Goal: Find specific page/section: Find specific page/section

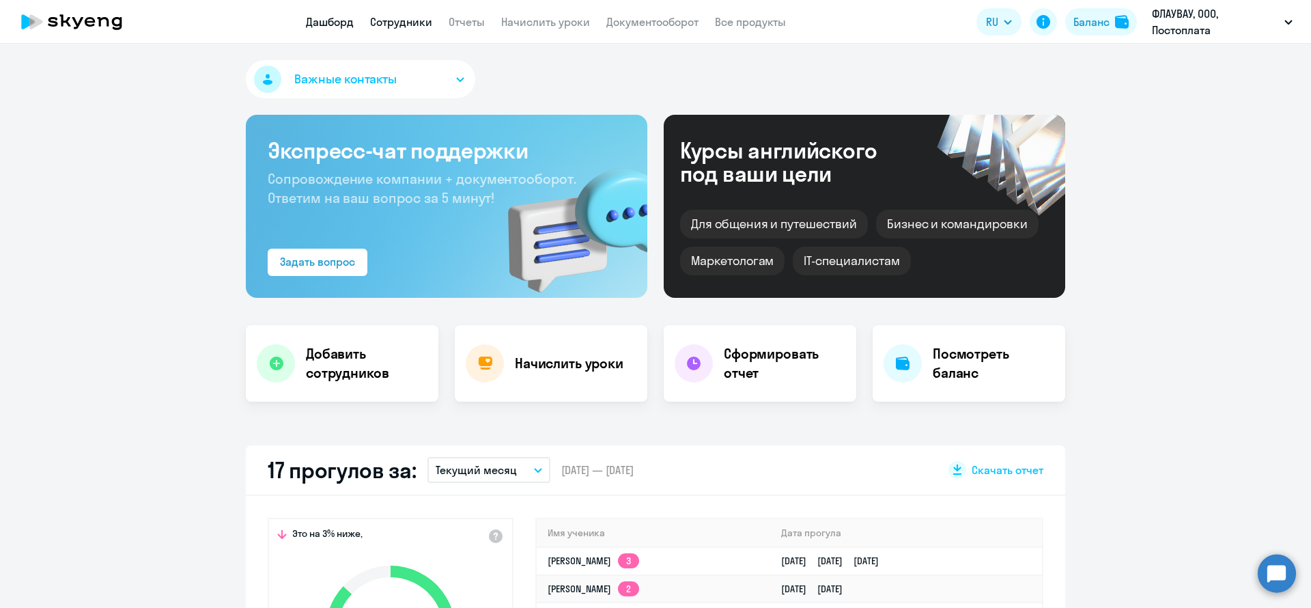
click at [421, 15] on link "Сотрудники" at bounding box center [401, 22] width 62 height 14
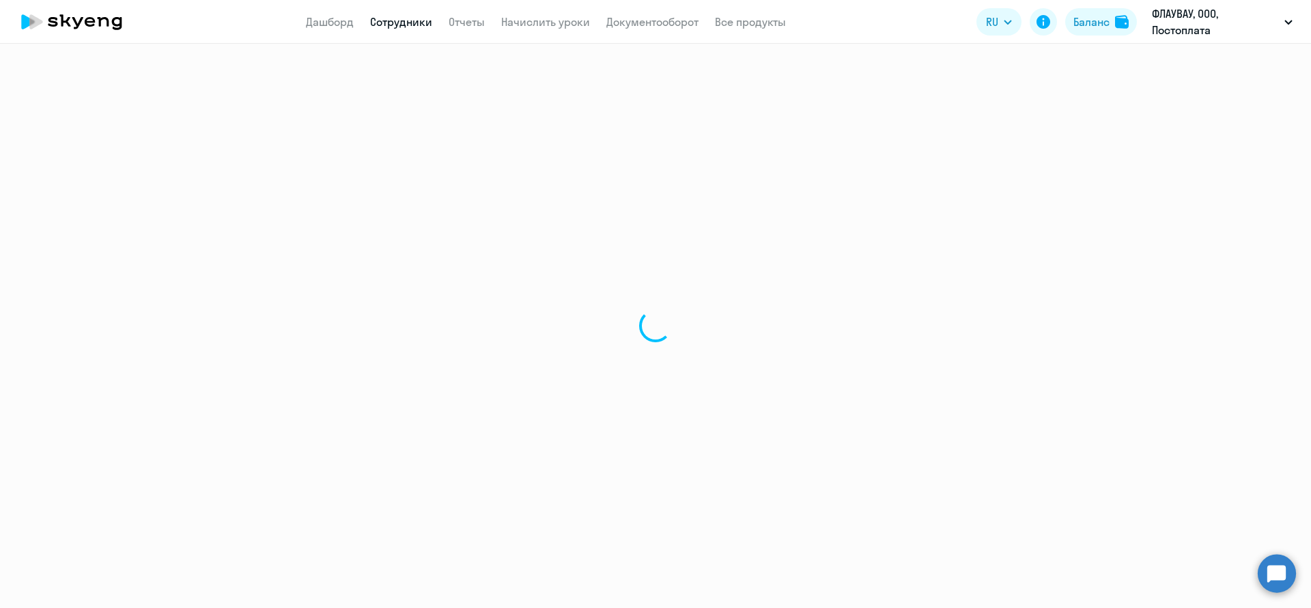
select select "30"
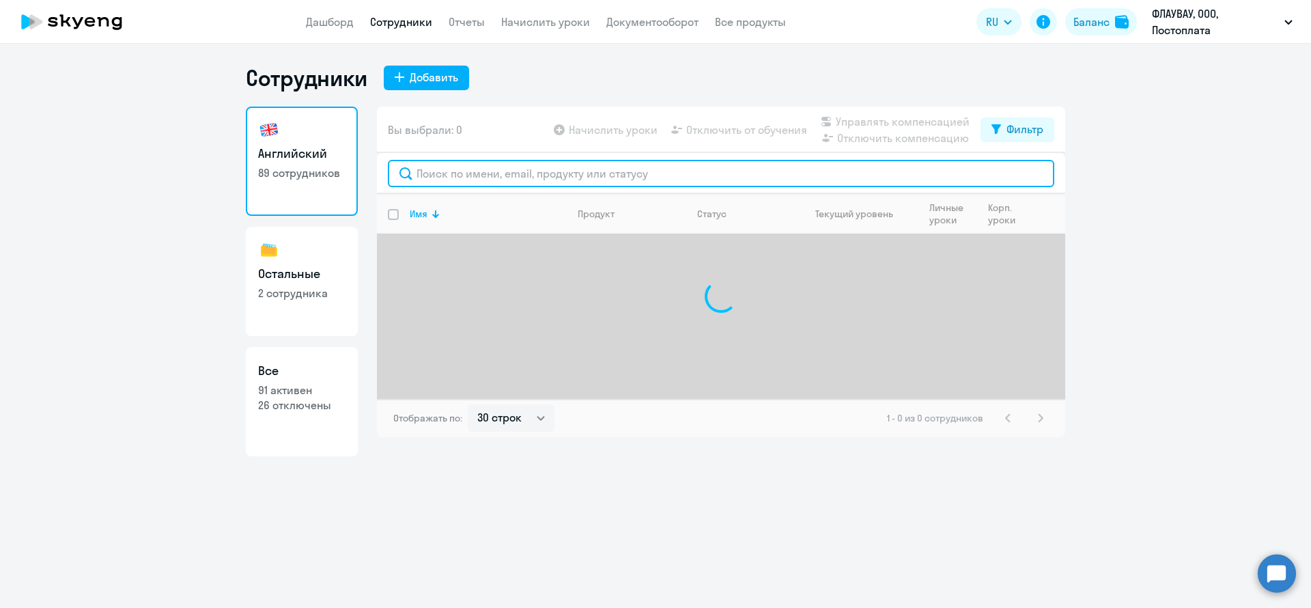
click at [439, 173] on input "text" at bounding box center [721, 173] width 667 height 27
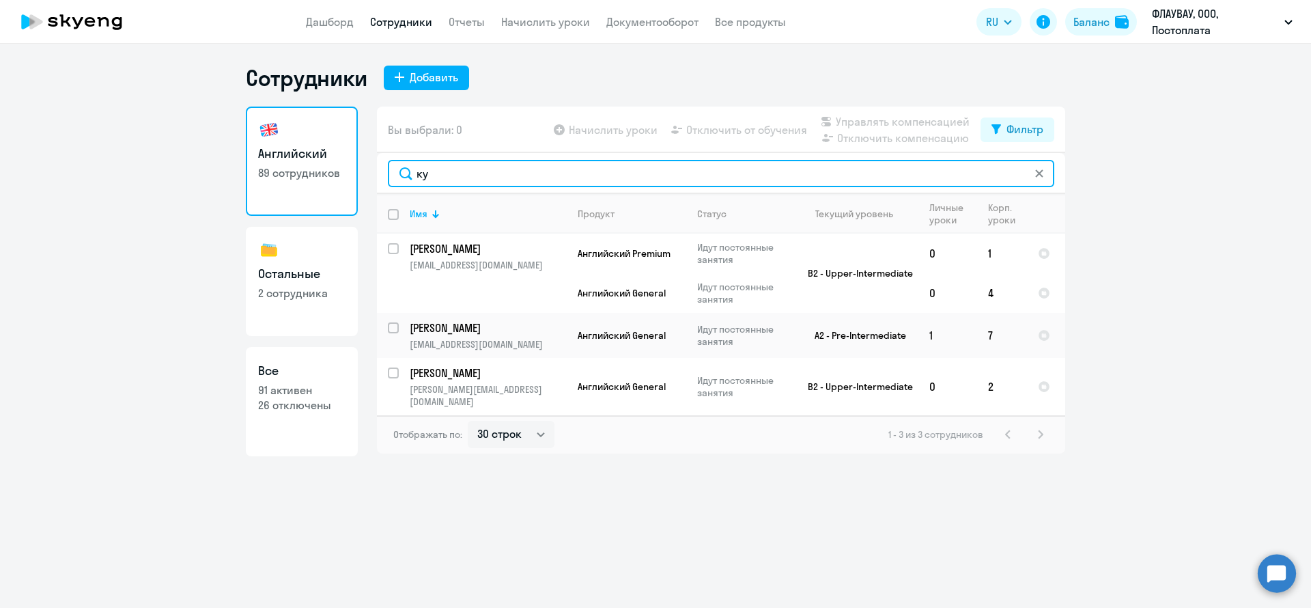
drag, startPoint x: 439, startPoint y: 173, endPoint x: 376, endPoint y: -68, distance: 249.1
click at [376, 0] on html "Дашборд Сотрудники Отчеты Начислить уроки Документооборот Все продукты Дашборд …" at bounding box center [655, 304] width 1311 height 608
type input "ку"
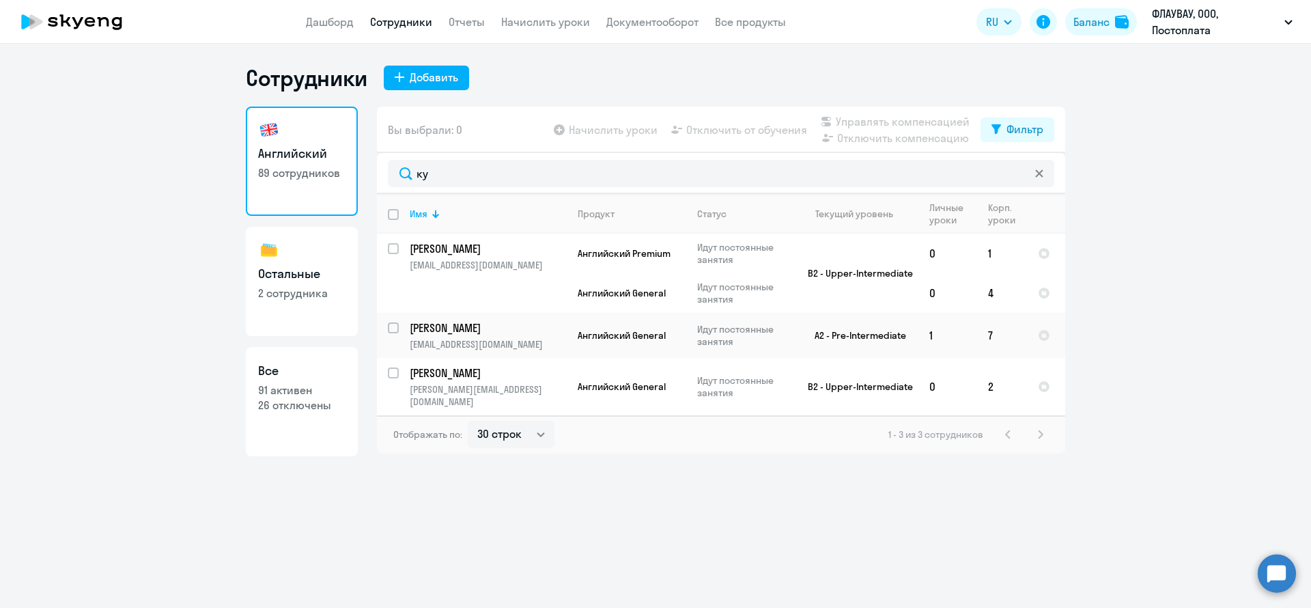
click at [335, 232] on link "Остальные 2 сотрудника" at bounding box center [302, 281] width 112 height 109
select select "30"
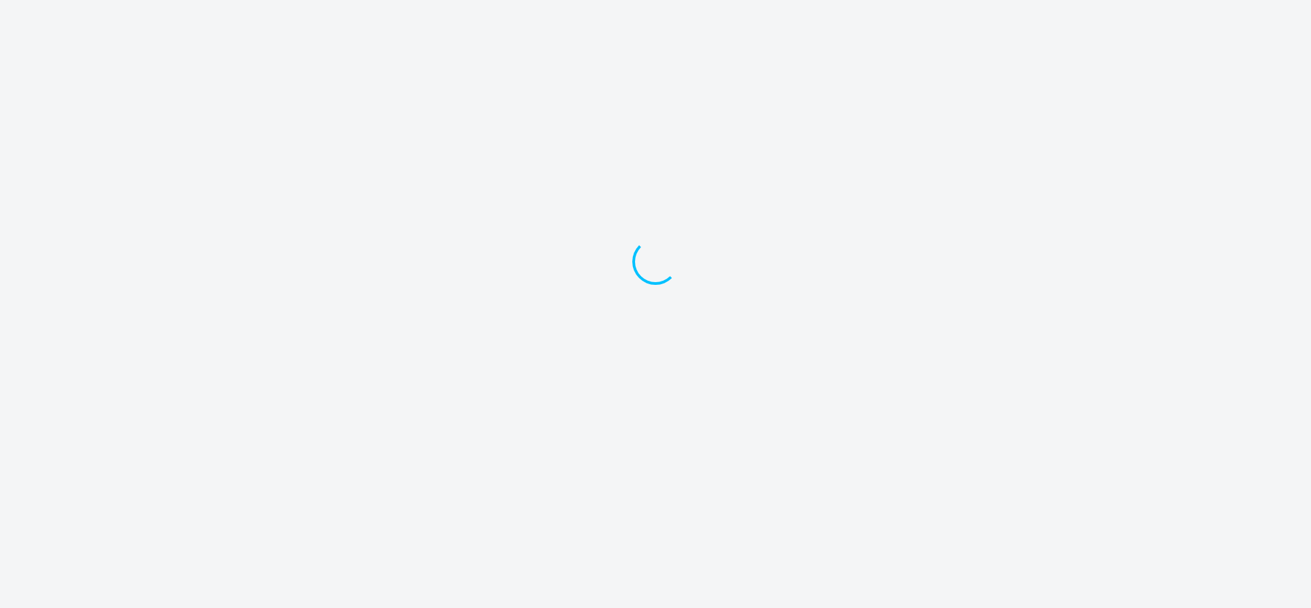
select select "30"
